Goal: Task Accomplishment & Management: Manage account settings

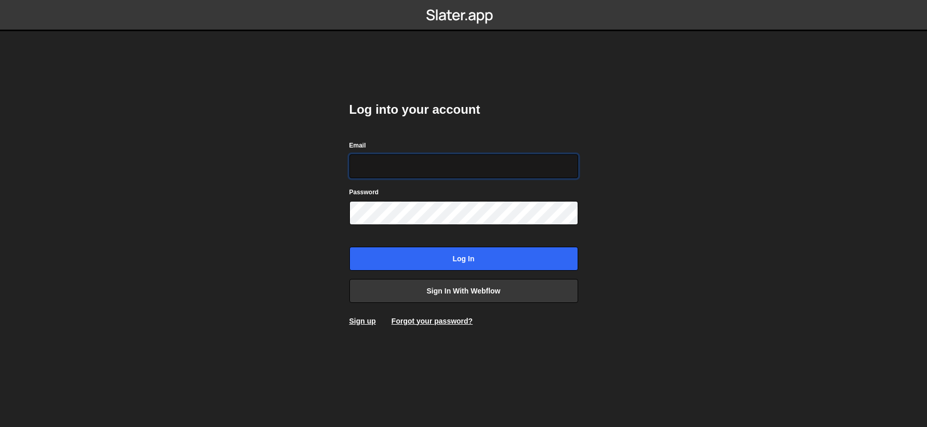
click at [374, 166] on input "Email" at bounding box center [463, 166] width 229 height 24
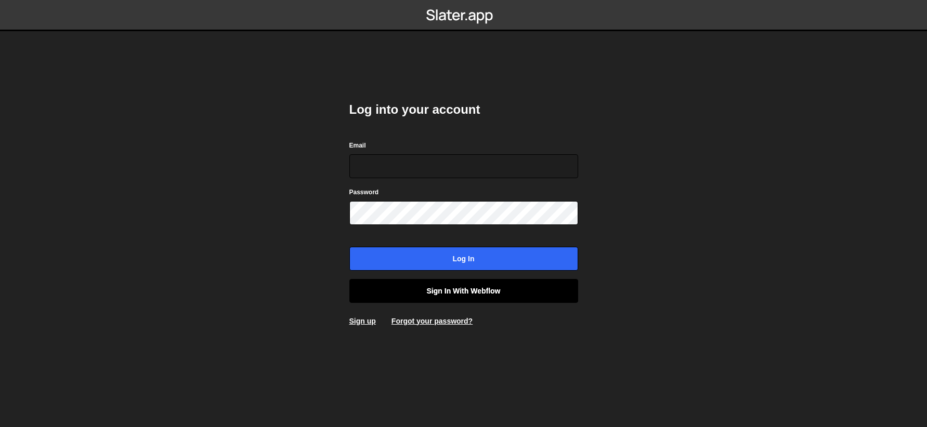
click at [413, 284] on link "Sign in with Webflow" at bounding box center [463, 291] width 229 height 24
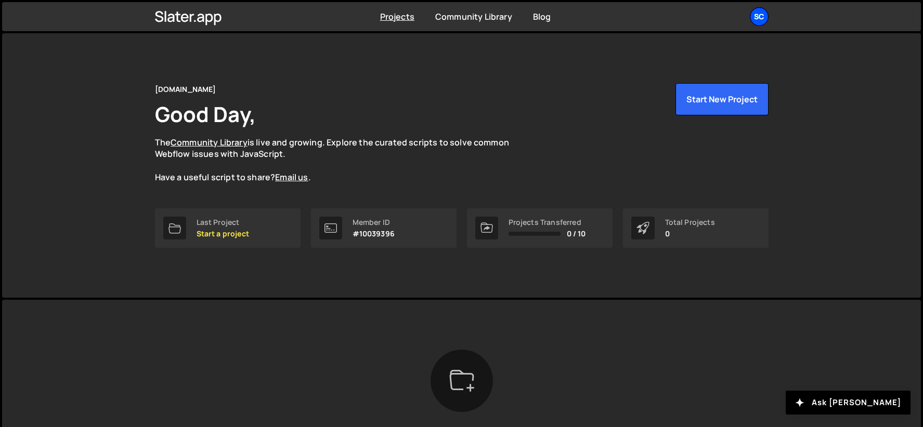
click at [762, 16] on div "Sc" at bounding box center [759, 16] width 19 height 19
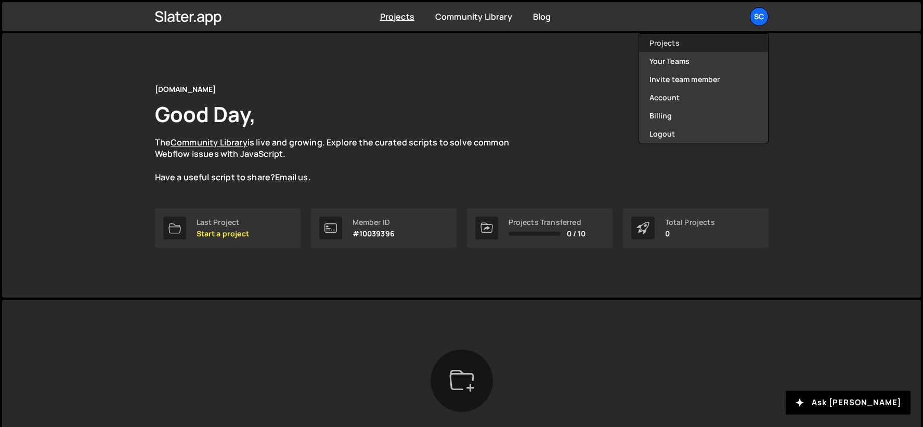
click at [683, 41] on link "Projects" at bounding box center [703, 43] width 129 height 18
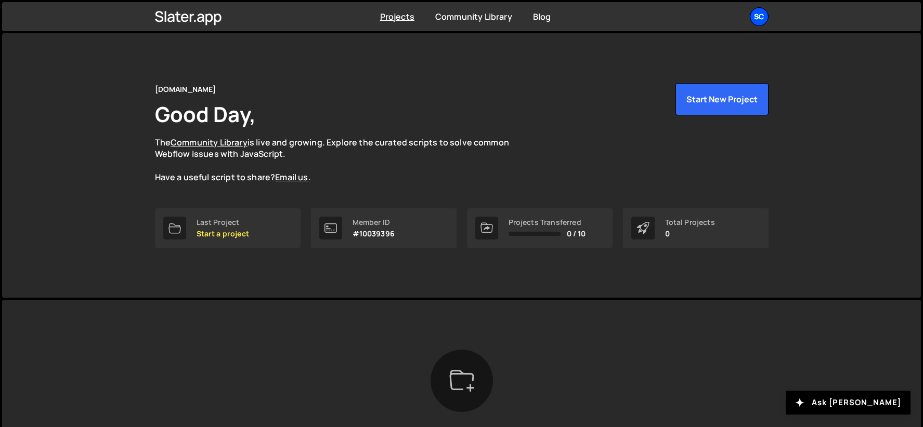
click at [759, 20] on div "Sc" at bounding box center [759, 16] width 19 height 19
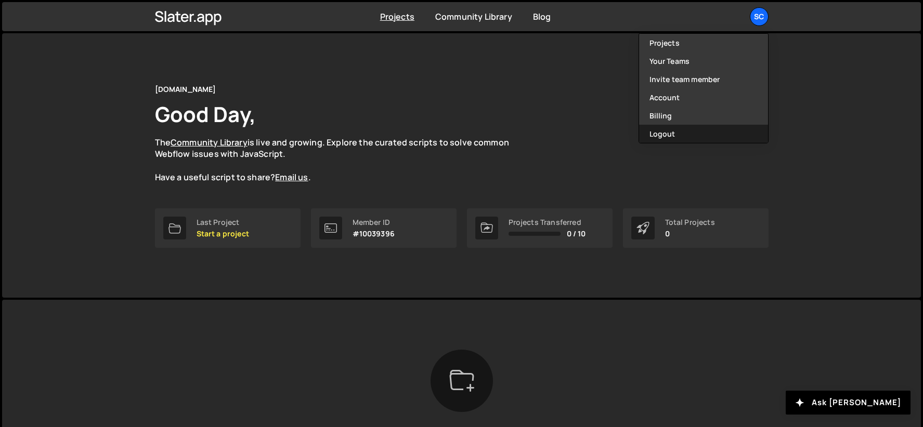
click at [661, 128] on button "Logout" at bounding box center [703, 134] width 129 height 18
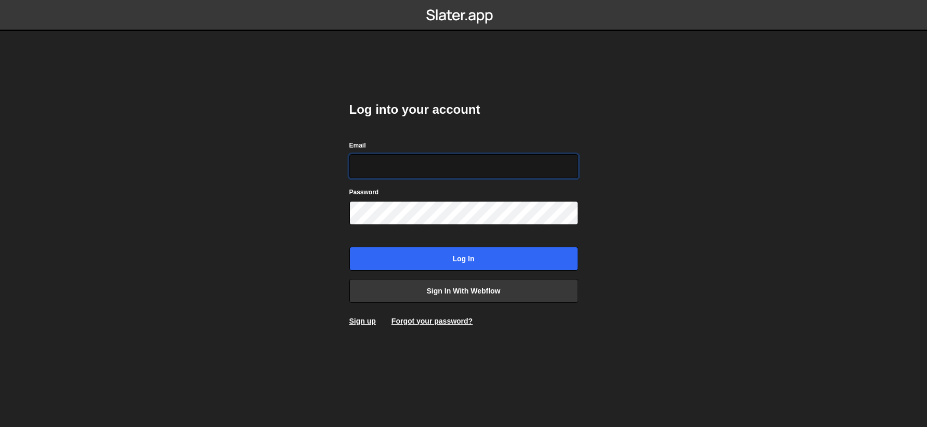
click at [418, 165] on input "Email" at bounding box center [463, 166] width 229 height 24
type input "devin@spirradigital.com"
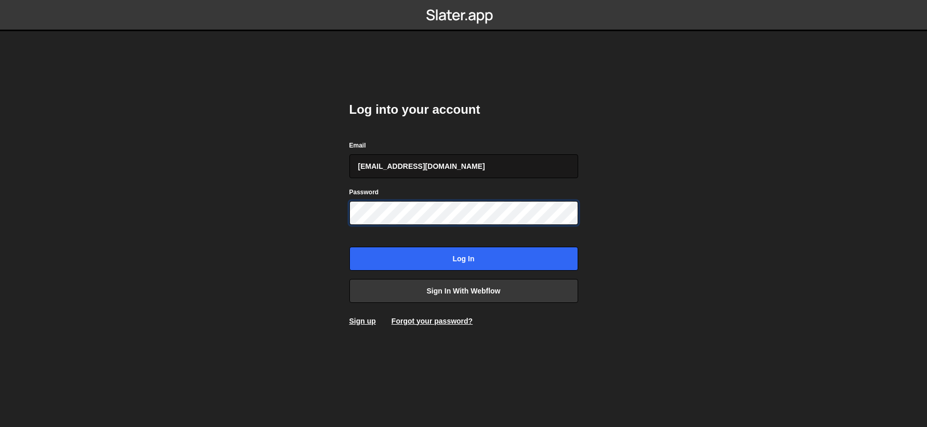
click at [349, 247] on input "Log in" at bounding box center [463, 259] width 229 height 24
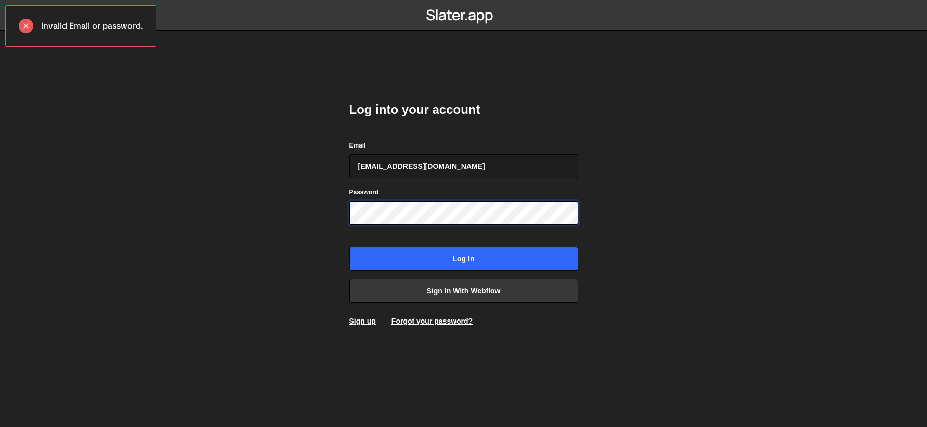
click at [349, 247] on input "Log in" at bounding box center [463, 259] width 229 height 24
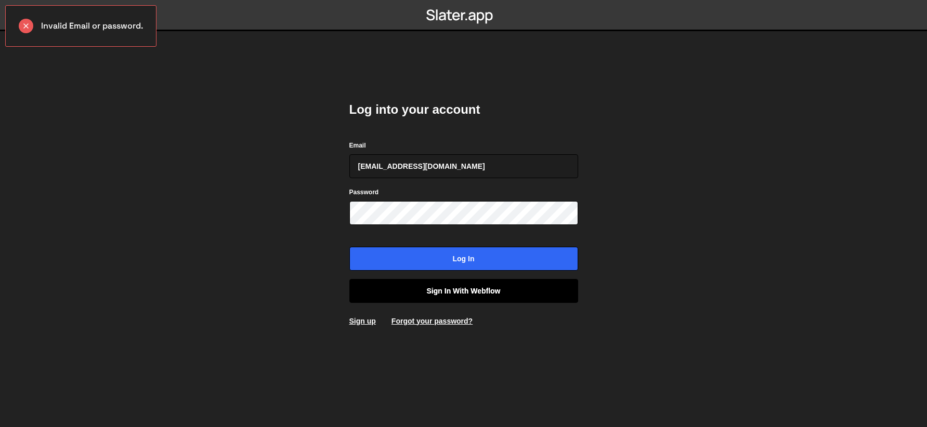
click at [440, 292] on link "Sign in with Webflow" at bounding box center [463, 291] width 229 height 24
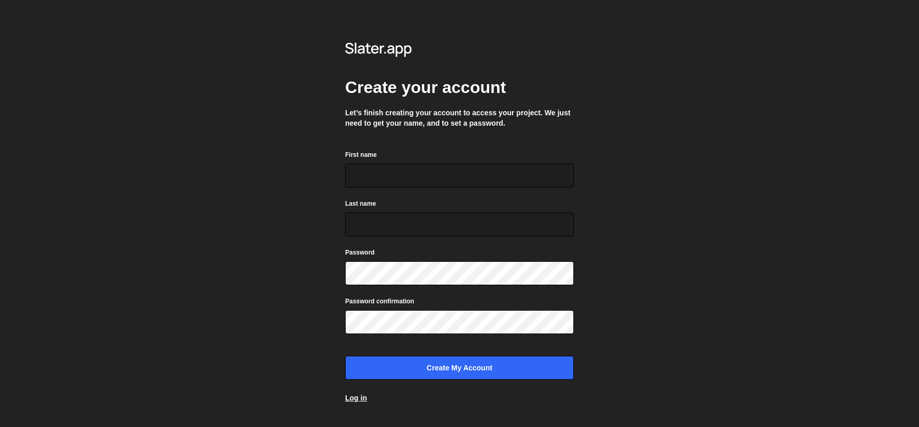
scroll to position [20, 0]
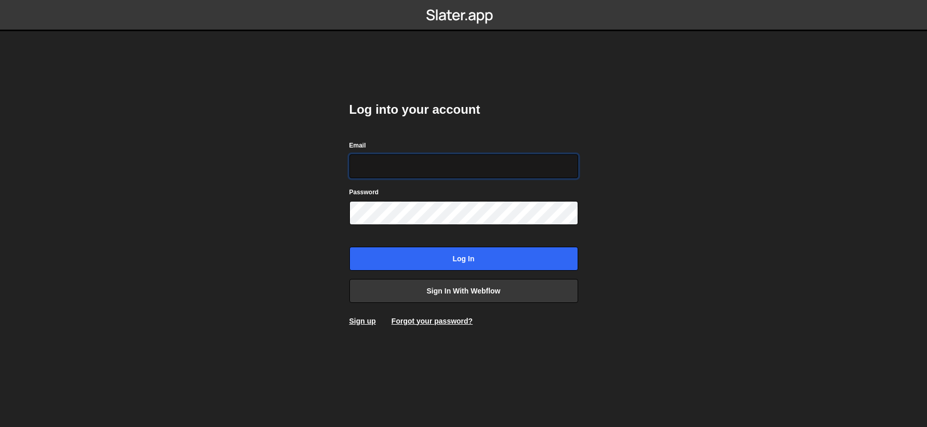
click at [377, 170] on input "Email" at bounding box center [463, 166] width 229 height 24
type input "devin@spirradigital.com"
click at [432, 326] on div "Forgot your password?" at bounding box center [432, 321] width 81 height 10
click at [433, 323] on link "Forgot your password?" at bounding box center [432, 321] width 81 height 8
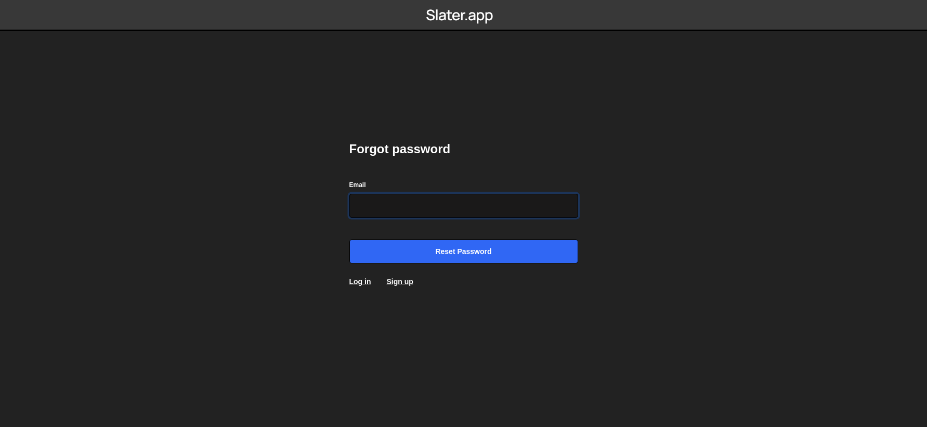
click at [436, 206] on input "Email" at bounding box center [463, 206] width 229 height 24
type input "[EMAIL_ADDRESS][DOMAIN_NAME]"
click at [349, 240] on input "Reset password" at bounding box center [463, 252] width 229 height 24
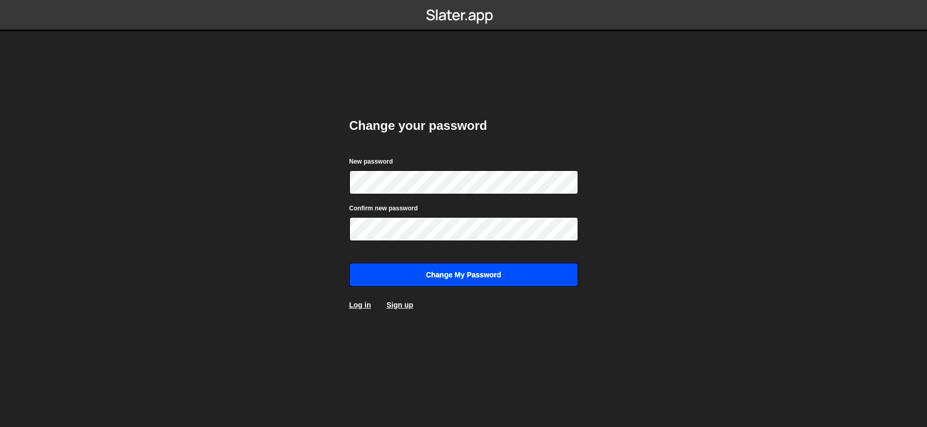
click at [436, 281] on input "Change my password" at bounding box center [463, 275] width 229 height 24
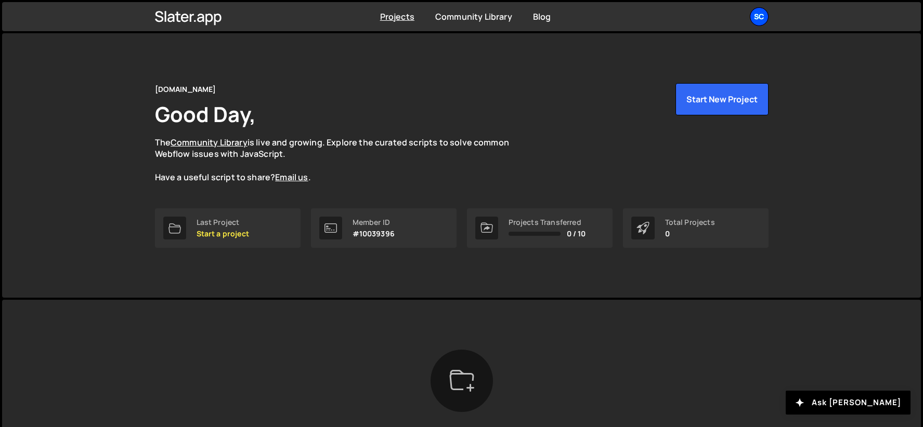
click at [763, 17] on div "Sc" at bounding box center [759, 16] width 19 height 19
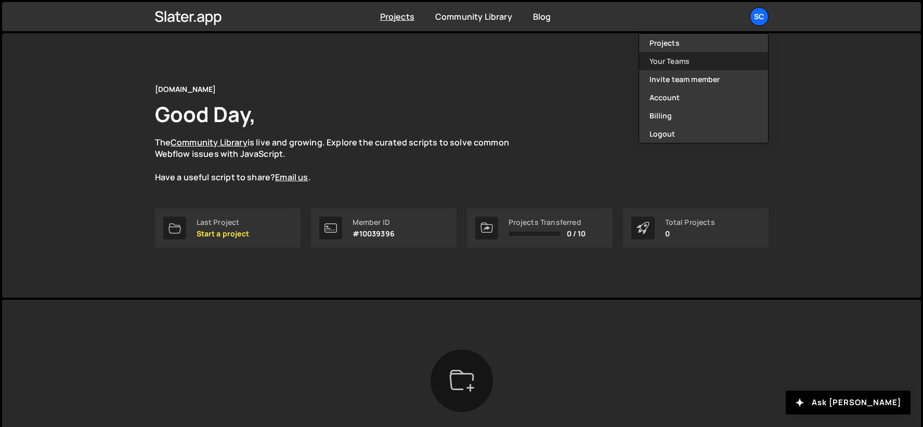
click at [691, 57] on link "Your Teams" at bounding box center [703, 61] width 129 height 18
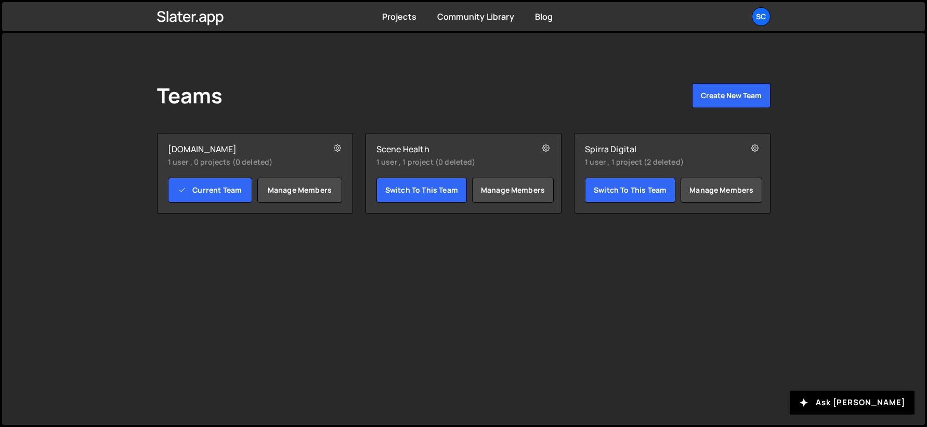
click at [624, 152] on h2 "Spirra Digital" at bounding box center [656, 149] width 143 height 10
click at [755, 20] on div "Sc" at bounding box center [761, 16] width 19 height 19
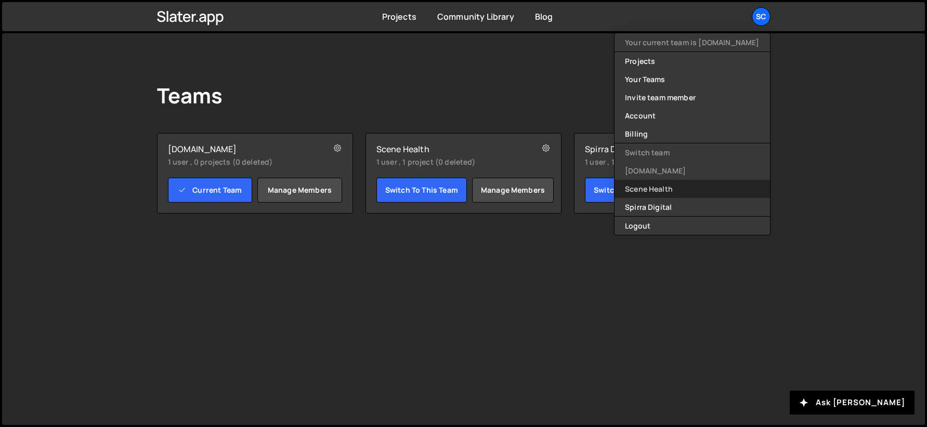
click at [661, 193] on link "Scene Health" at bounding box center [692, 189] width 155 height 18
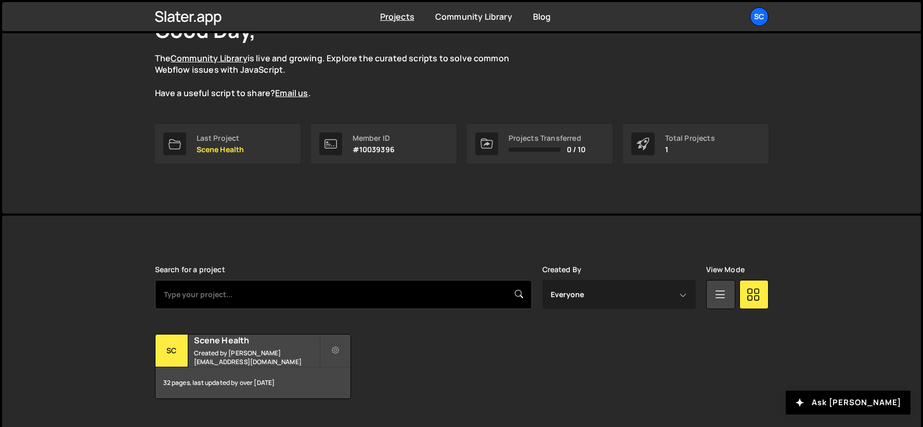
scroll to position [94, 0]
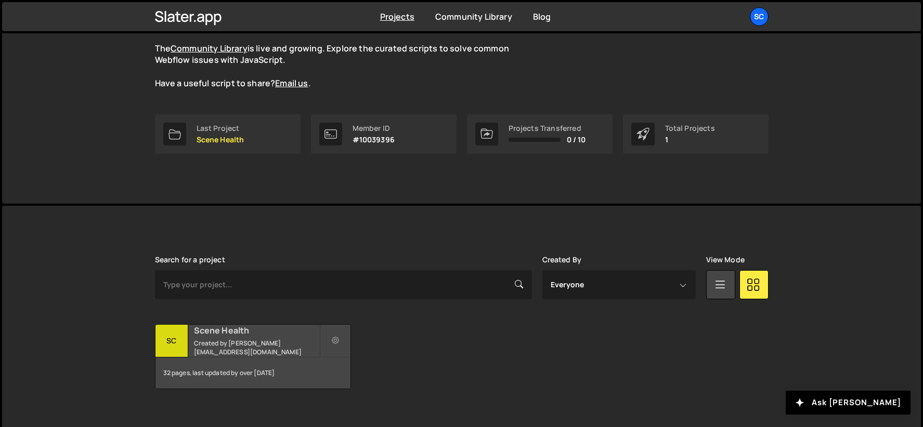
click at [281, 341] on div "Scene Health Created by [PERSON_NAME][EMAIL_ADDRESS][DOMAIN_NAME]" at bounding box center [252, 341] width 195 height 32
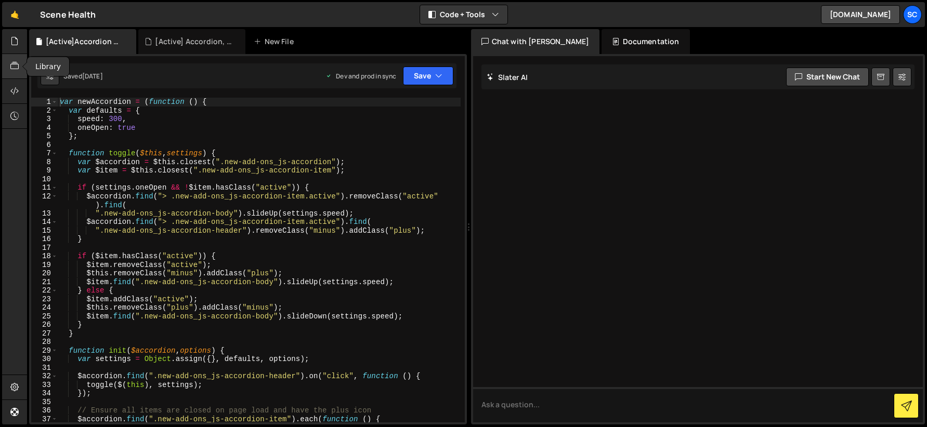
click at [11, 64] on icon at bounding box center [14, 65] width 8 height 11
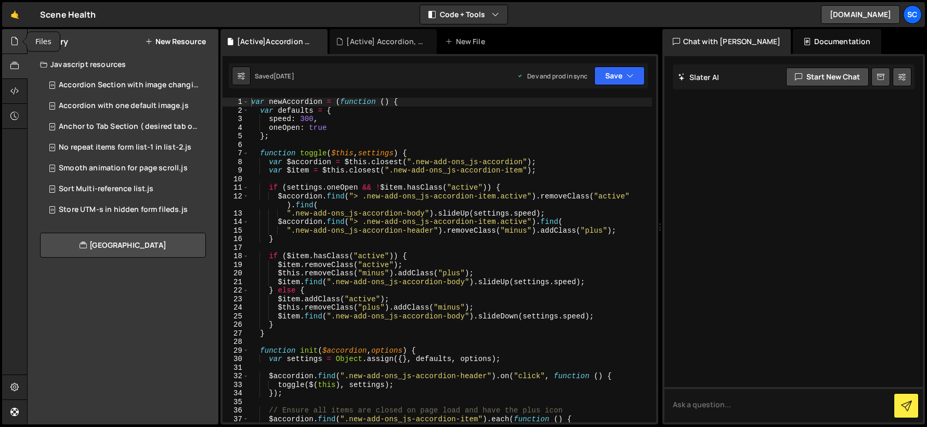
click at [16, 40] on icon at bounding box center [14, 40] width 8 height 11
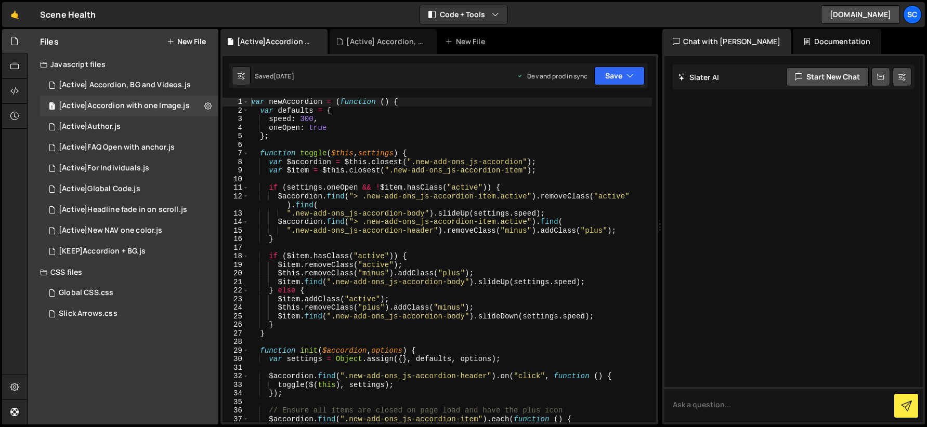
click at [82, 15] on div "Scene Health ⚠️ Code is being edited in another browser" at bounding box center [68, 14] width 56 height 12
click at [15, 69] on icon at bounding box center [14, 65] width 8 height 11
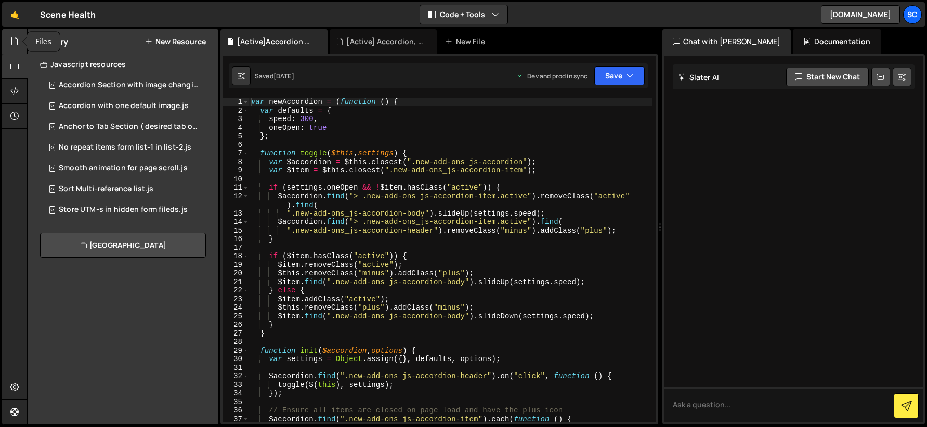
click at [14, 41] on icon at bounding box center [14, 40] width 8 height 11
